Goal: Information Seeking & Learning: Compare options

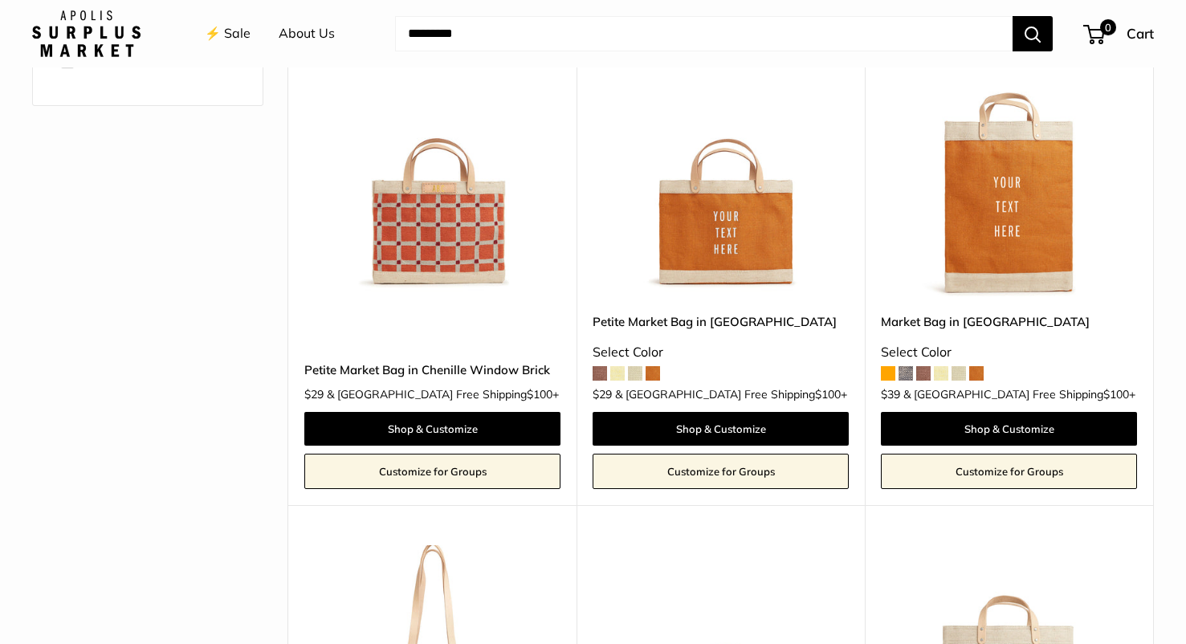
scroll to position [591, 0]
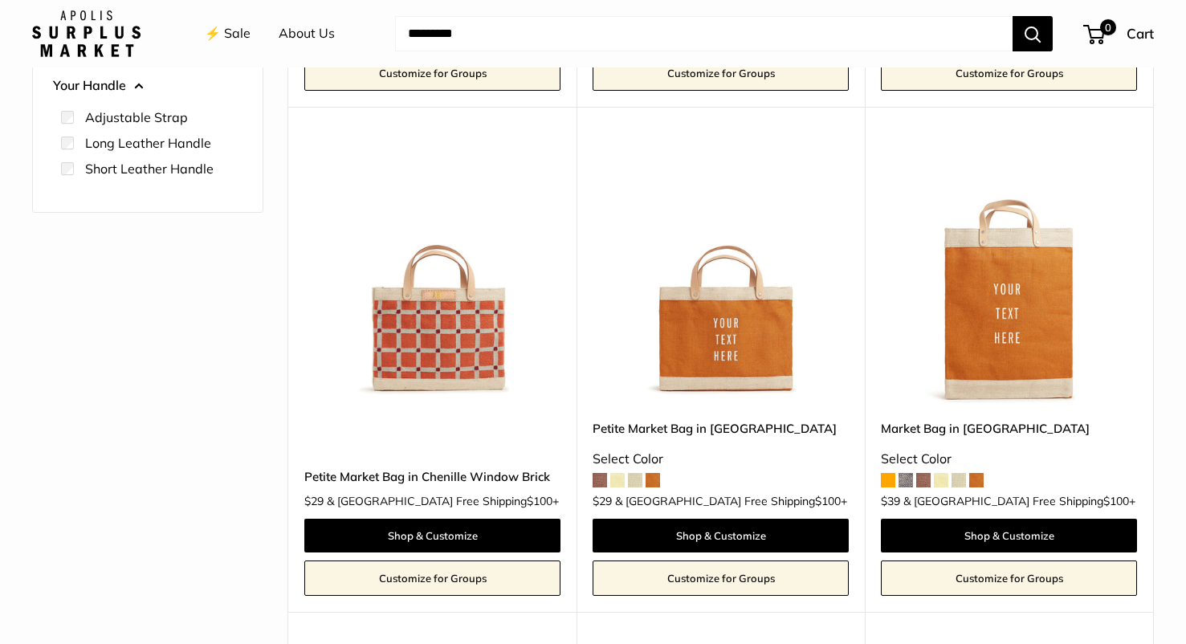
click at [0, 0] on img at bounding box center [0, 0] width 0 height 0
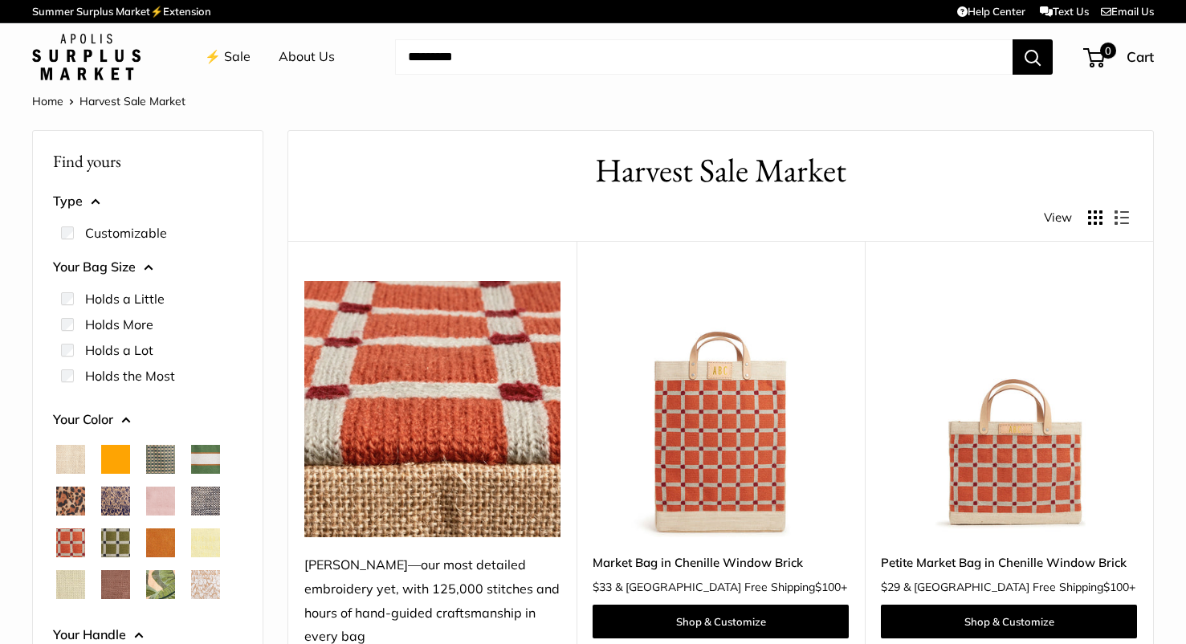
click at [0, 0] on img at bounding box center [0, 0] width 0 height 0
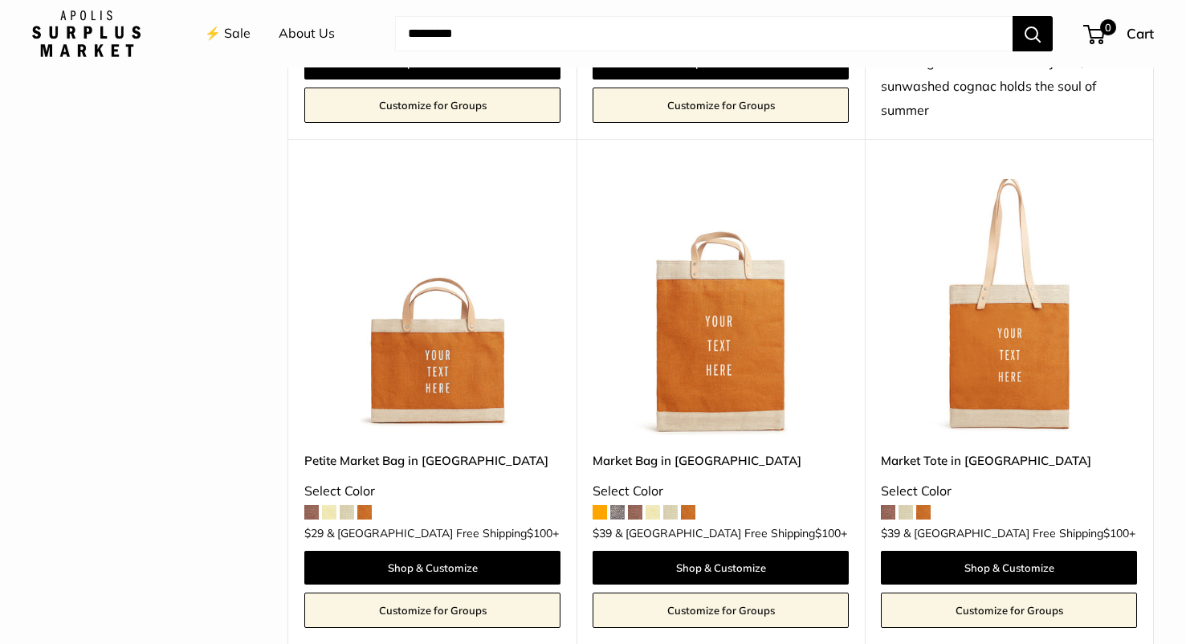
scroll to position [1300, 0]
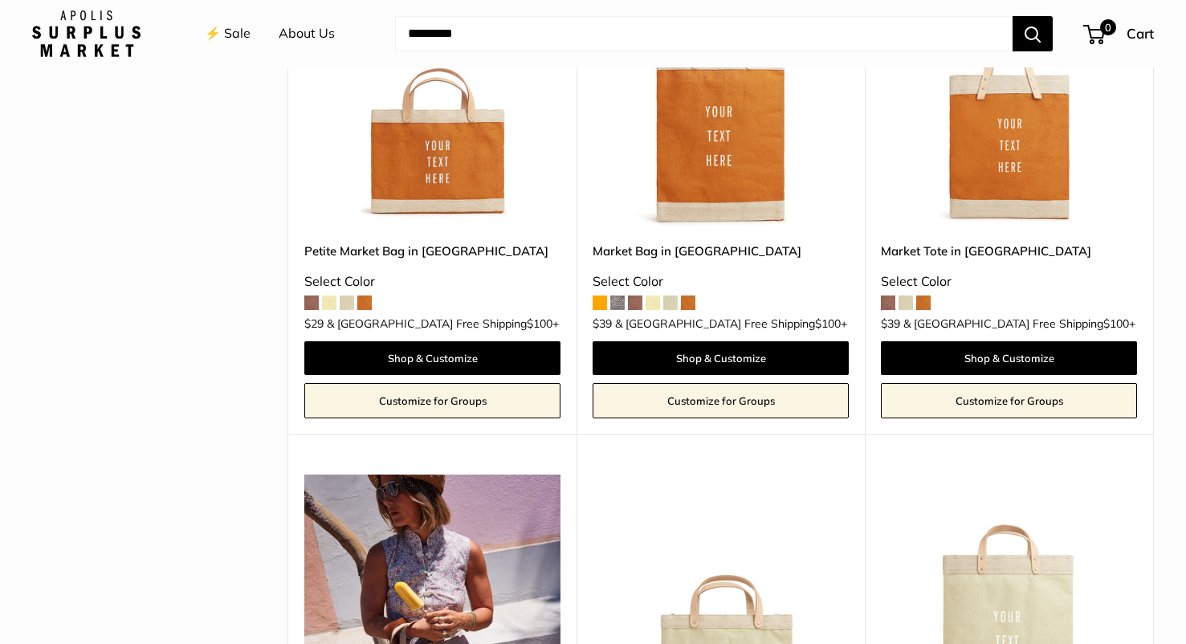
click at [0, 0] on img at bounding box center [0, 0] width 0 height 0
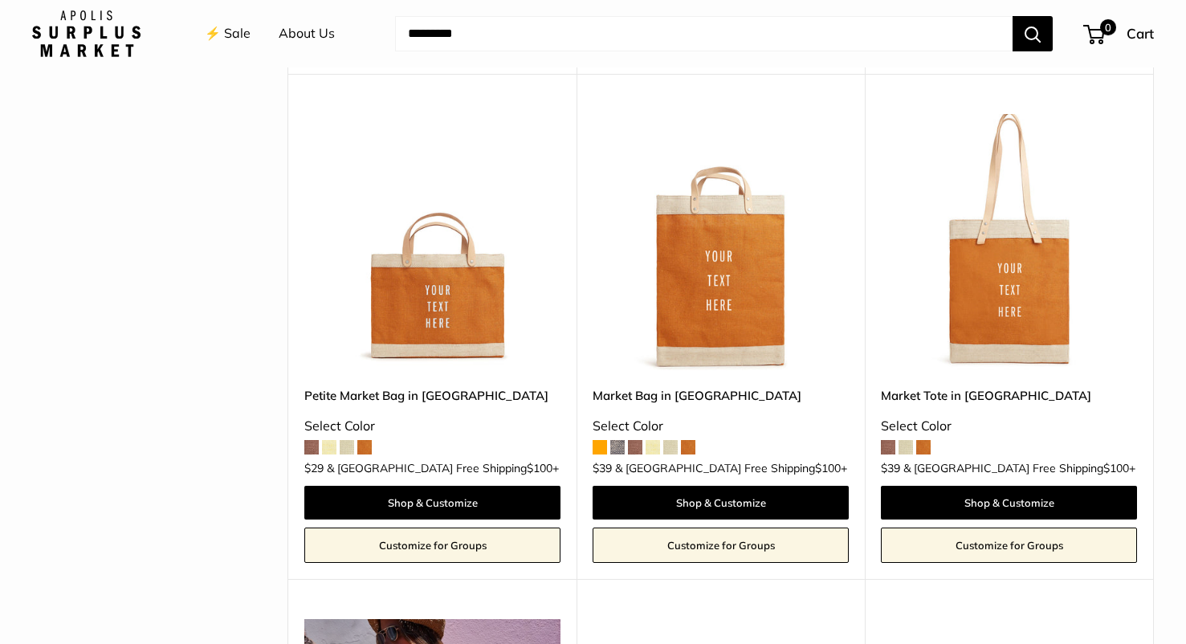
scroll to position [1187, 0]
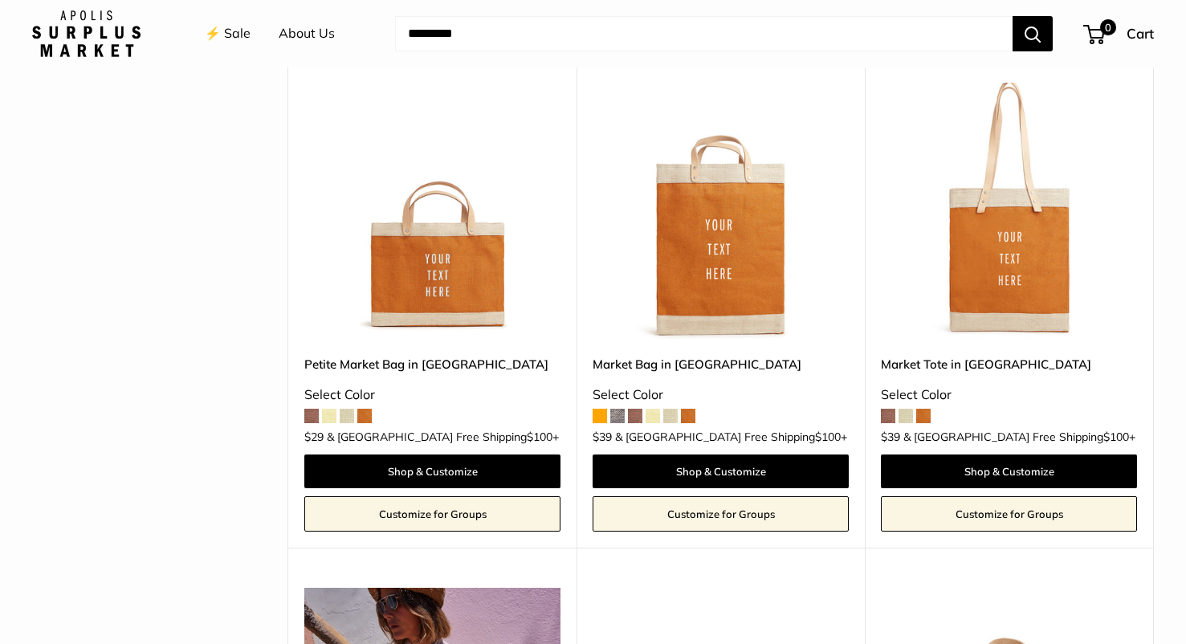
click at [0, 0] on img at bounding box center [0, 0] width 0 height 0
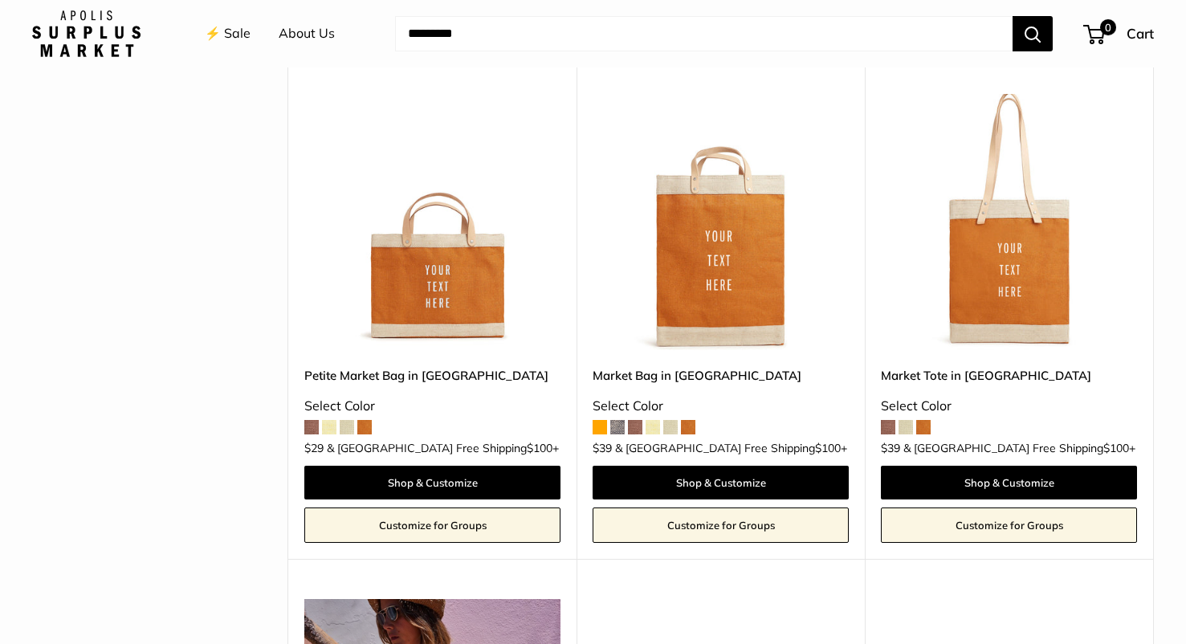
click at [0, 0] on img at bounding box center [0, 0] width 0 height 0
click at [638, 423] on span at bounding box center [635, 427] width 14 height 14
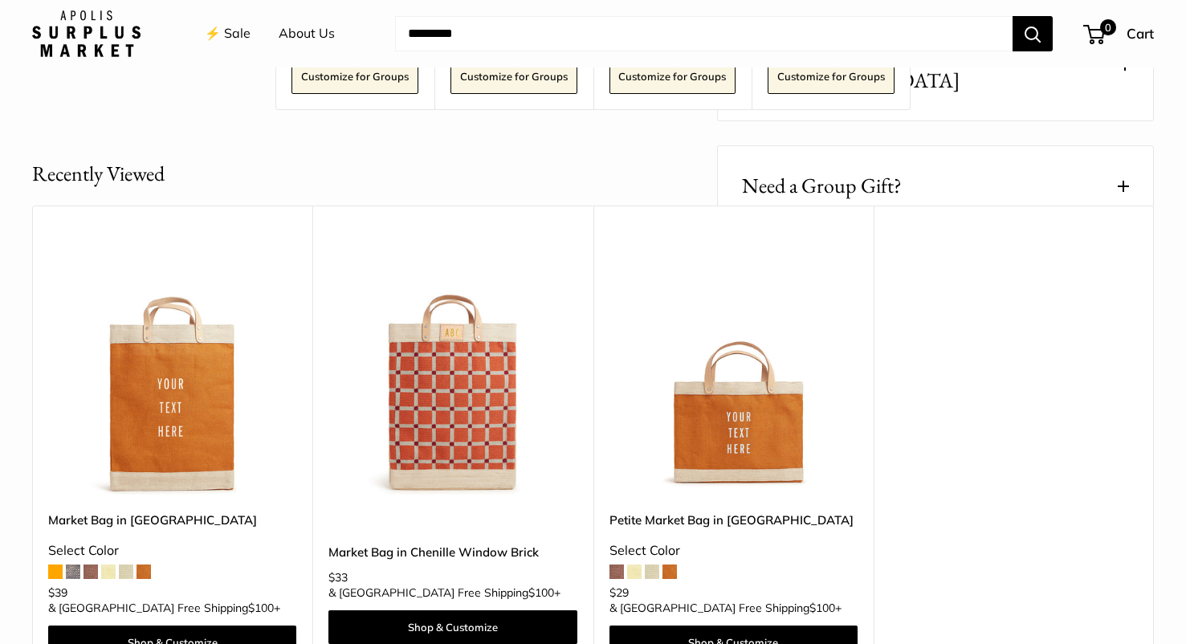
scroll to position [1114, 0]
